Goal: Task Accomplishment & Management: Manage account settings

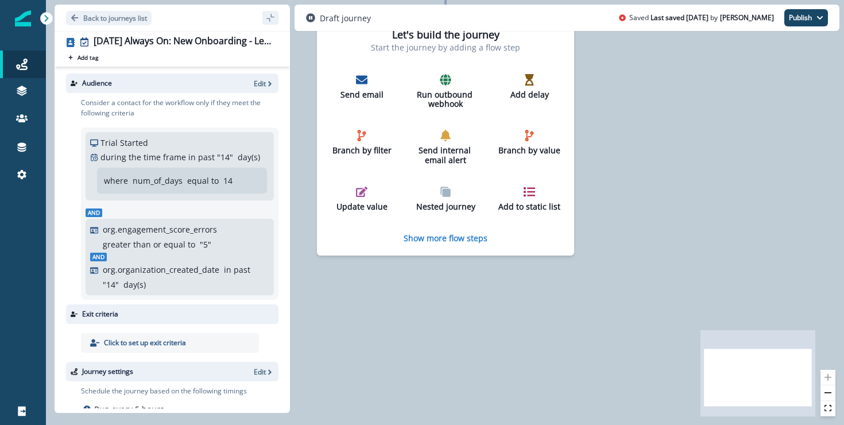
click at [371, 336] on div "0 contact has entered the journey Let's build the journey Start the journey by …" at bounding box center [445, 212] width 798 height 425
click at [133, 11] on button "Back to journeys list" at bounding box center [109, 18] width 86 height 14
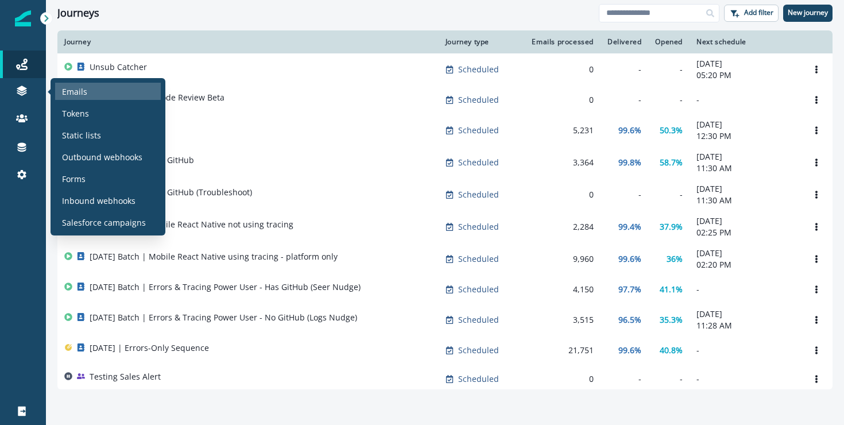
click at [66, 93] on p "Emails" at bounding box center [74, 92] width 25 height 12
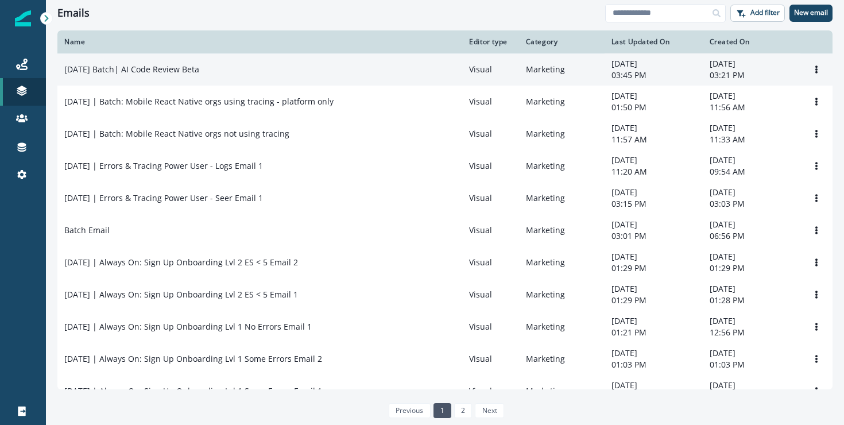
click at [184, 72] on p "[DATE] Batch| AI Code Review Beta" at bounding box center [131, 69] width 135 height 11
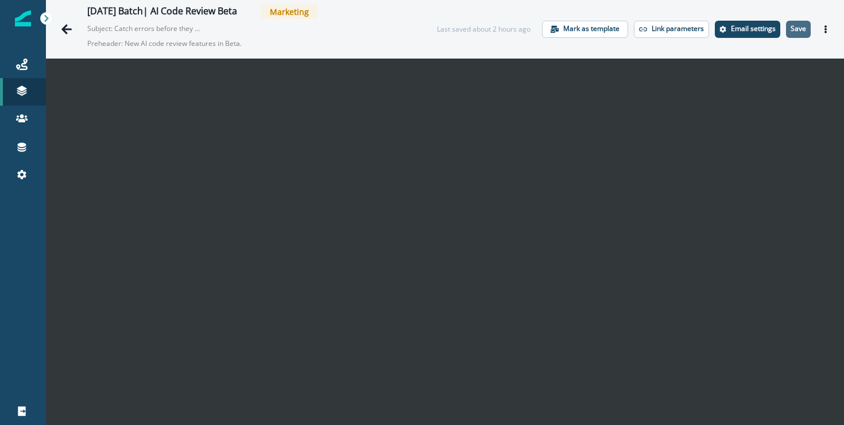
click at [791, 28] on p "Save" at bounding box center [797, 29] width 15 height 8
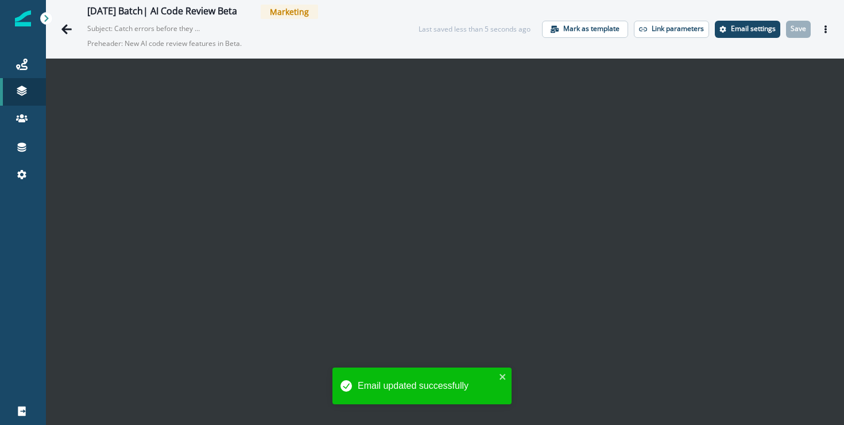
click at [481, 20] on div "2025-09-23 Batch| AI Code Review Beta Marketing Subject: Catch errors before th…" at bounding box center [445, 29] width 798 height 58
